Goal: Information Seeking & Learning: Learn about a topic

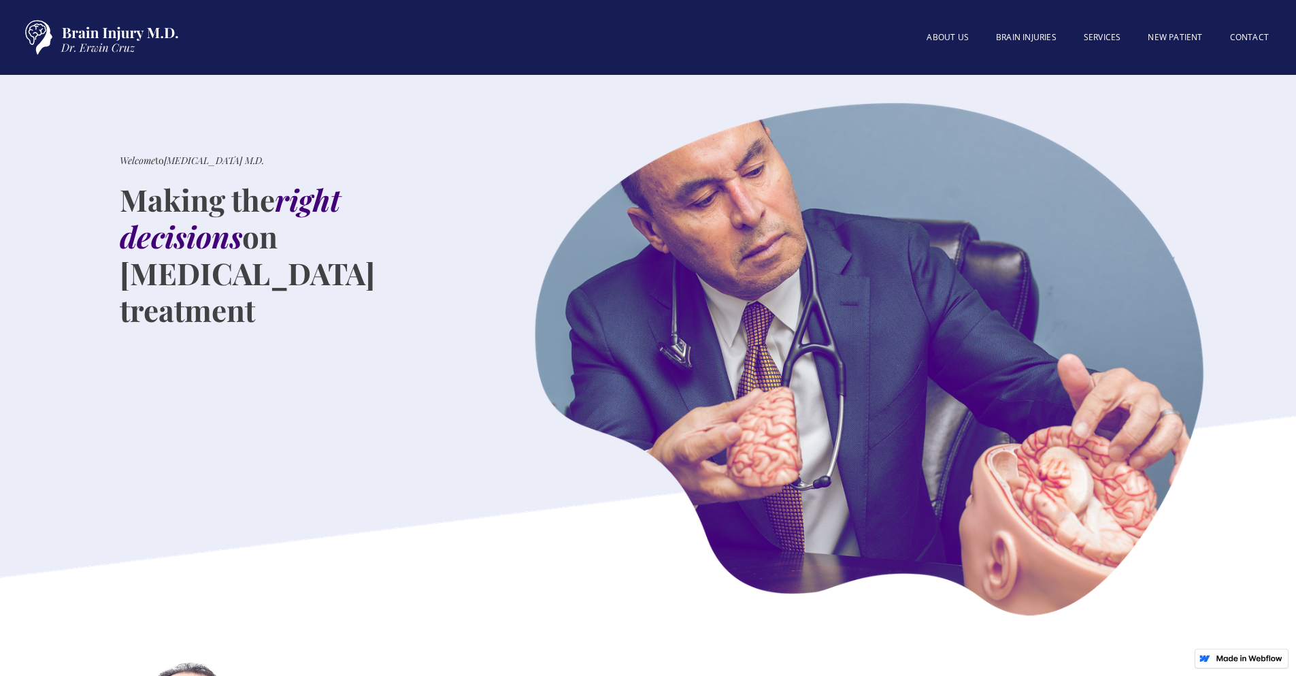
scroll to position [2540, 0]
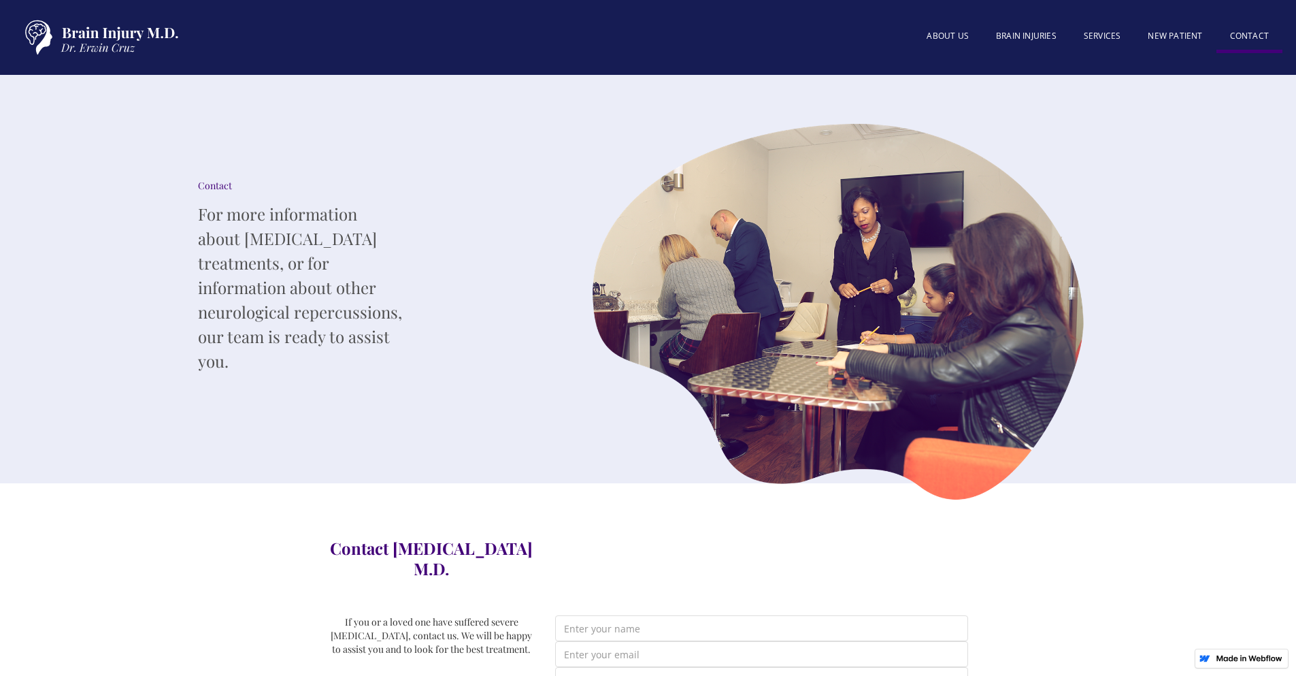
scroll to position [1119, 0]
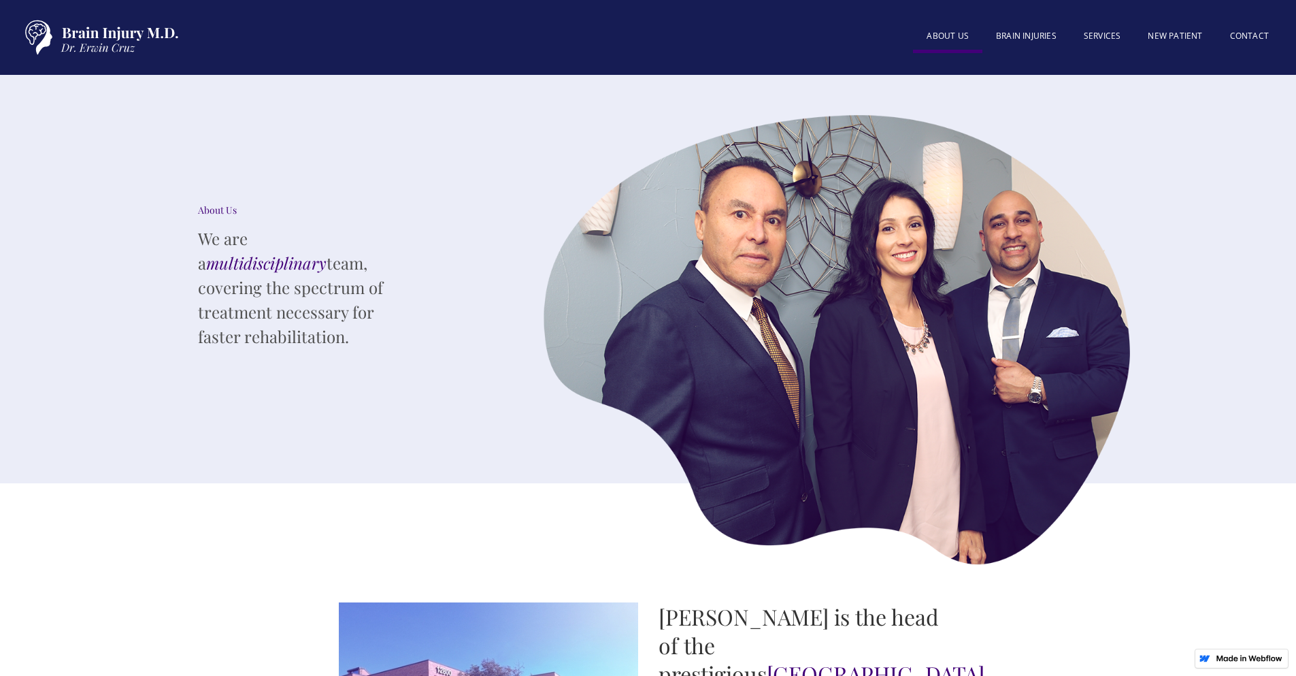
scroll to position [1941, 0]
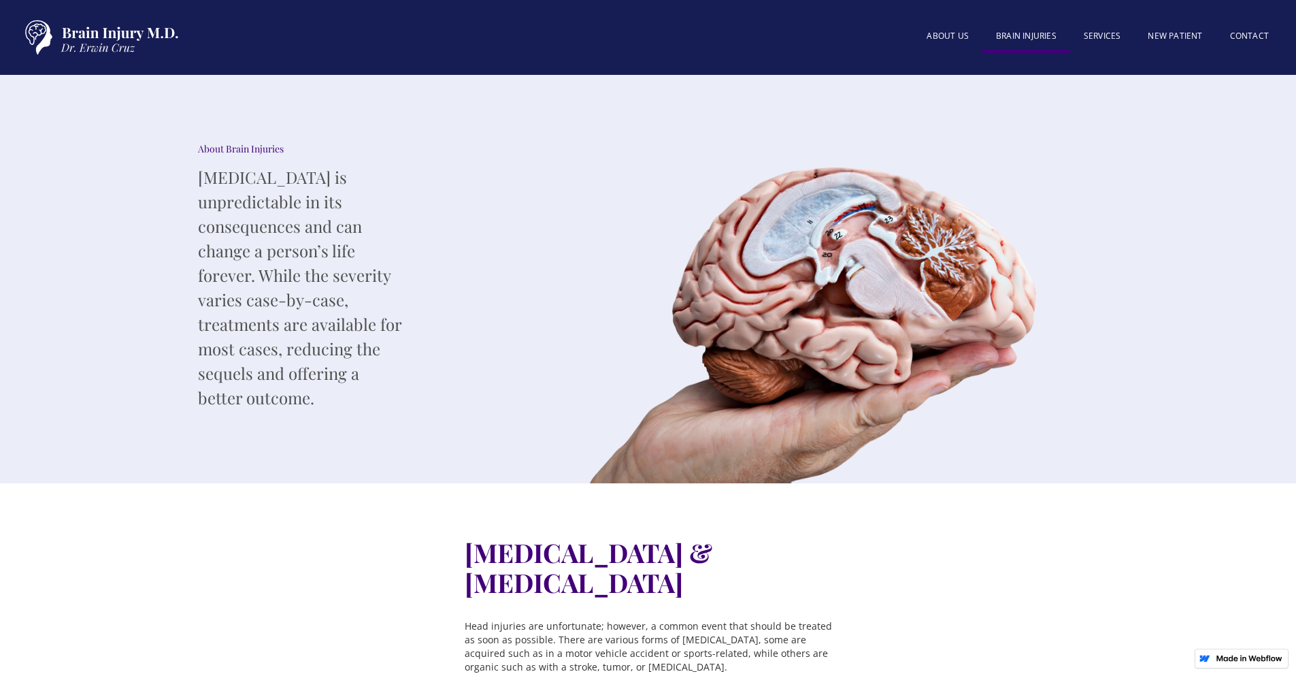
scroll to position [1521, 0]
